Goal: Check status

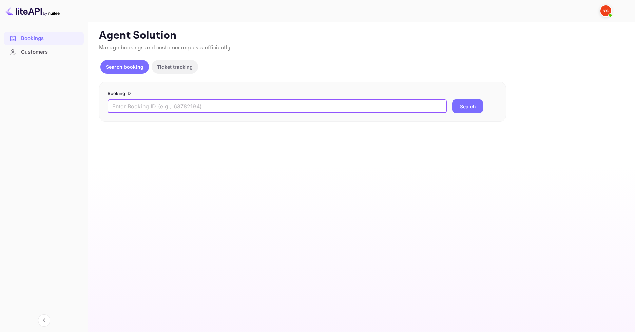
click at [220, 108] on input "text" at bounding box center [277, 106] width 339 height 14
paste input "9649185"
type input "9649185"
click at [468, 103] on button "Search" at bounding box center [467, 106] width 31 height 14
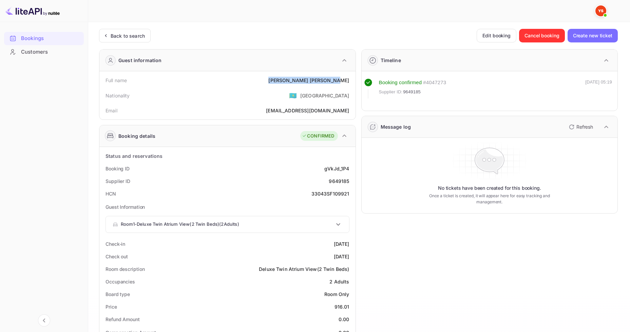
drag, startPoint x: 304, startPoint y: 76, endPoint x: 351, endPoint y: 80, distance: 46.6
click at [351, 80] on div "Full name [PERSON_NAME]" at bounding box center [227, 80] width 251 height 13
copy div "[PERSON_NAME]"
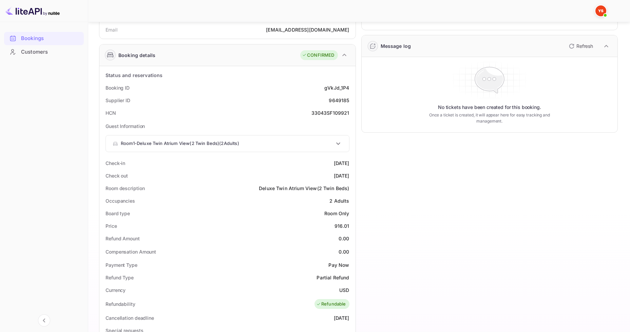
scroll to position [102, 0]
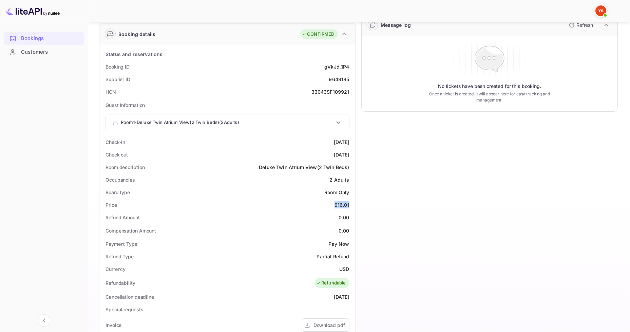
drag, startPoint x: 328, startPoint y: 205, endPoint x: 352, endPoint y: 205, distance: 23.4
click at [352, 205] on div "Price 916.01" at bounding box center [227, 204] width 251 height 13
copy div "916.01"
